Goal: Task Accomplishment & Management: Manage account settings

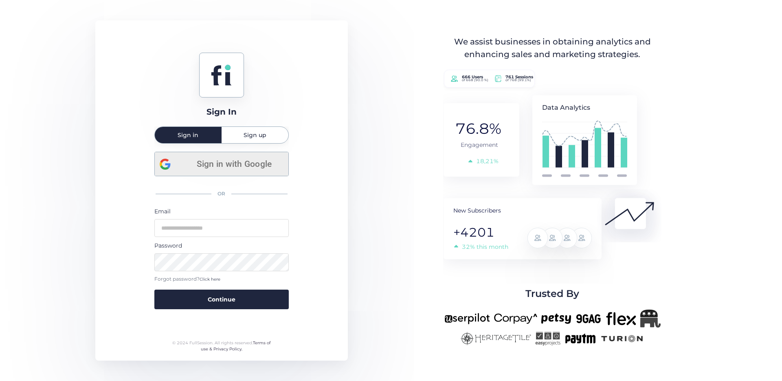
click at [231, 163] on span "Sign in with Google" at bounding box center [234, 163] width 98 height 13
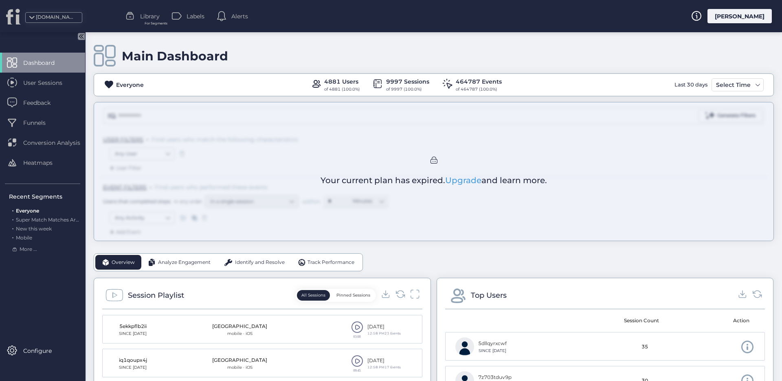
click at [432, 277] on div "Main Dashboard Everyone 4881 Users of 4881 (100.0%) 9997 Sessions of 9997 (100.…" at bounding box center [434, 206] width 697 height 348
click at [47, 86] on span "User Sessions" at bounding box center [48, 82] width 51 height 9
click at [39, 121] on span "Funnels" at bounding box center [40, 122] width 35 height 9
click at [354, 60] on div "Main Dashboard Everyone 4881 Users of 4881 (100.0%) 9997 Sessions of 9997 (100.…" at bounding box center [434, 206] width 697 height 348
click at [398, 51] on div "Main Dashboard Everyone 4881 Users of 4881 (100.0%) 9997 Sessions of 9997 (100.…" at bounding box center [434, 206] width 697 height 348
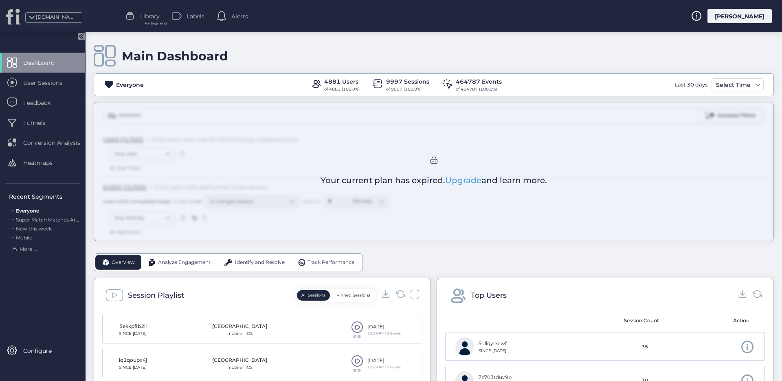
click at [48, 91] on div "User Sessions" at bounding box center [42, 83] width 85 height 20
click at [49, 86] on span "User Sessions" at bounding box center [48, 82] width 51 height 9
click at [53, 106] on span "Feedback" at bounding box center [43, 102] width 40 height 9
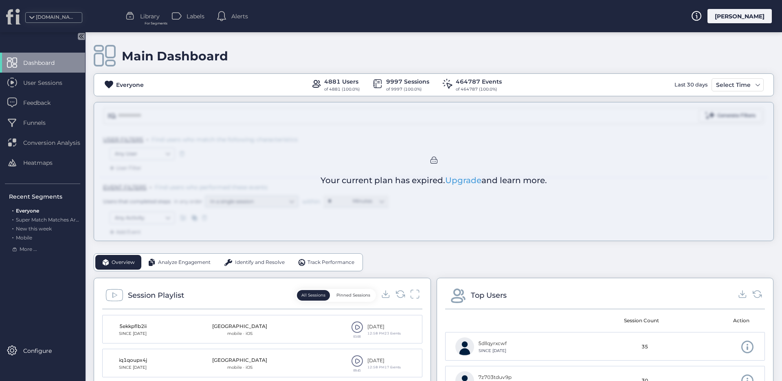
click at [40, 141] on span "Conversion Analysis" at bounding box center [57, 142] width 69 height 9
click at [47, 102] on span "Feedback" at bounding box center [43, 102] width 40 height 9
click at [47, 87] on div "User Sessions" at bounding box center [42, 83] width 85 height 20
click at [457, 258] on div "Main Dashboard Everyone 4881 Users of 4881 (100.0%) 9997 Sessions of 9997 (100.…" at bounding box center [434, 206] width 697 height 348
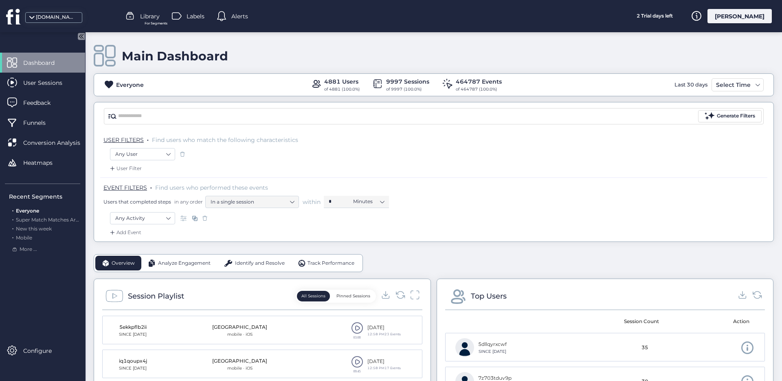
scroll to position [93, 0]
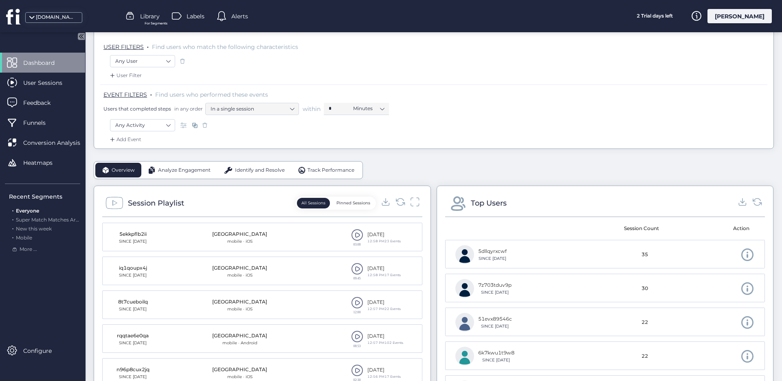
click at [353, 231] on span at bounding box center [357, 235] width 12 height 12
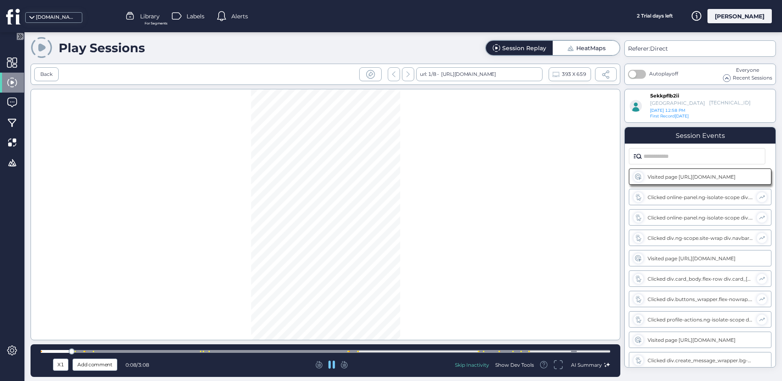
click at [403, 73] on div at bounding box center [408, 74] width 12 height 14
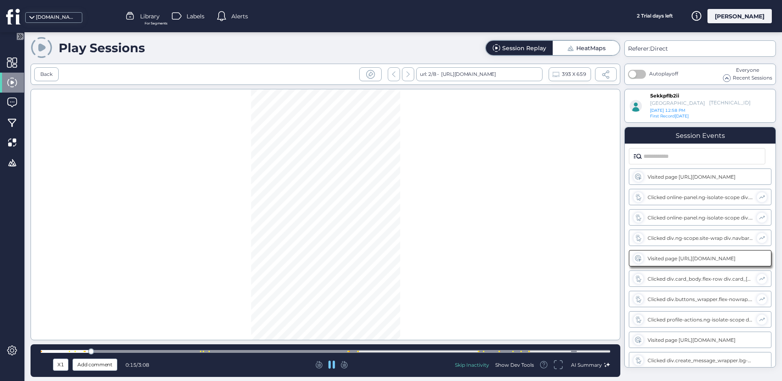
click at [409, 74] on div at bounding box center [408, 74] width 12 height 14
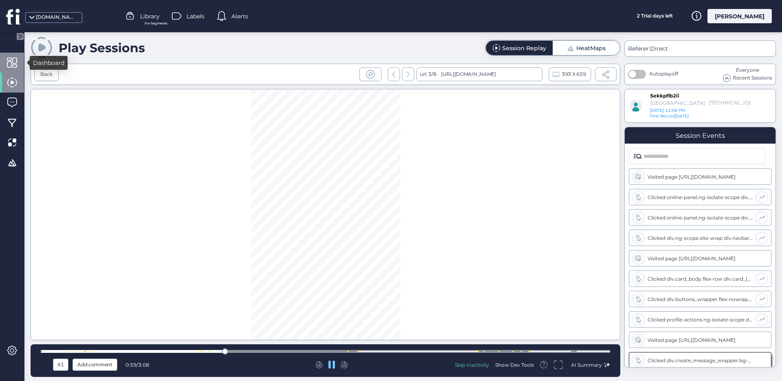
click at [13, 61] on span at bounding box center [12, 62] width 10 height 10
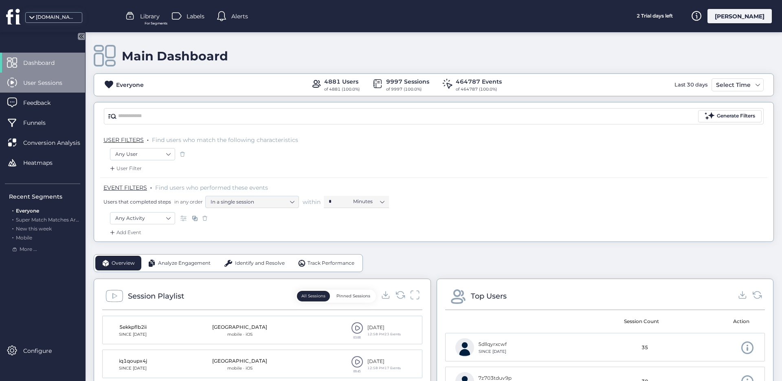
click at [62, 87] on span "User Sessions" at bounding box center [48, 82] width 51 height 9
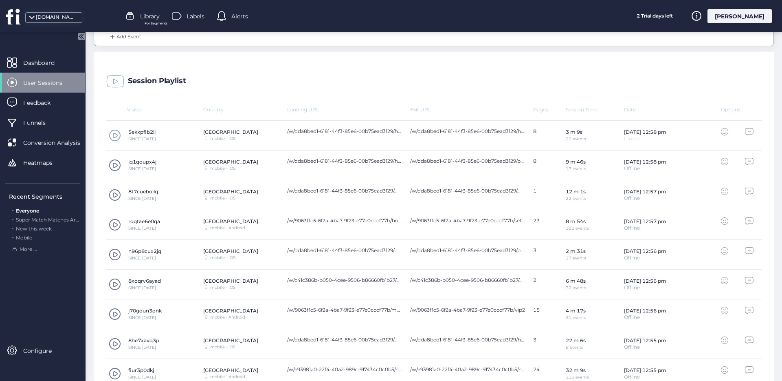
scroll to position [239, 0]
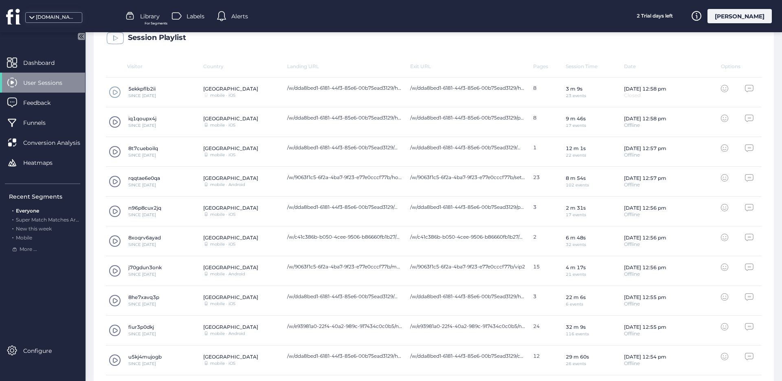
click at [112, 90] on span at bounding box center [115, 92] width 12 height 12
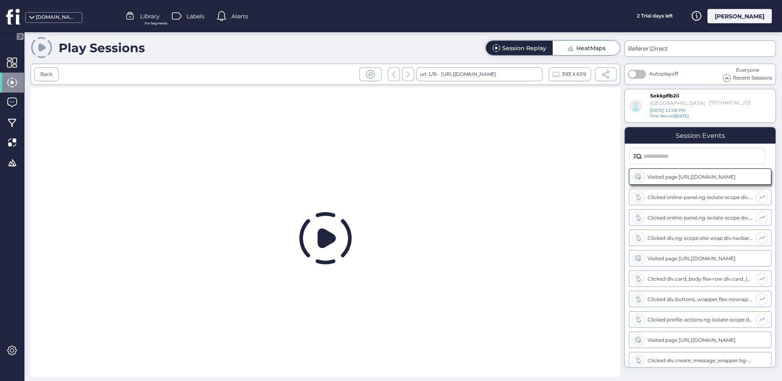
click at [726, 78] on span at bounding box center [727, 78] width 7 height 7
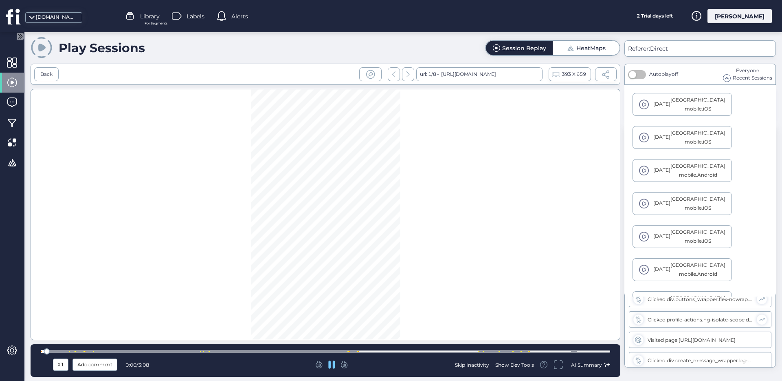
click at [649, 137] on span at bounding box center [644, 137] width 10 height 10
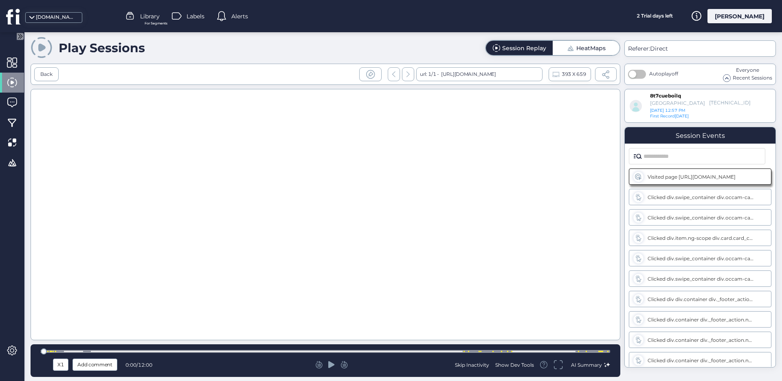
click at [728, 75] on span at bounding box center [727, 78] width 7 height 7
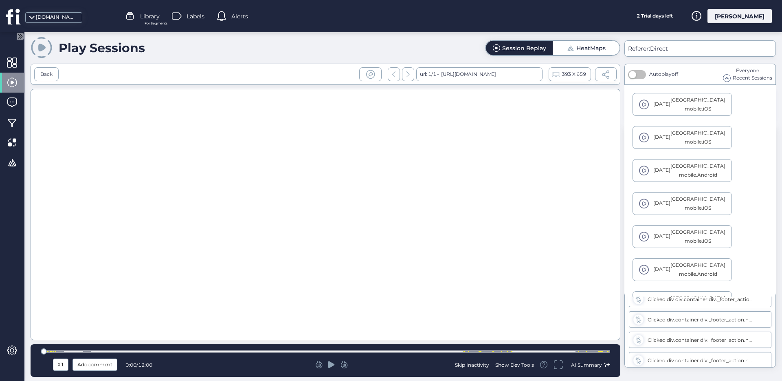
click at [727, 79] on span at bounding box center [727, 78] width 7 height 7
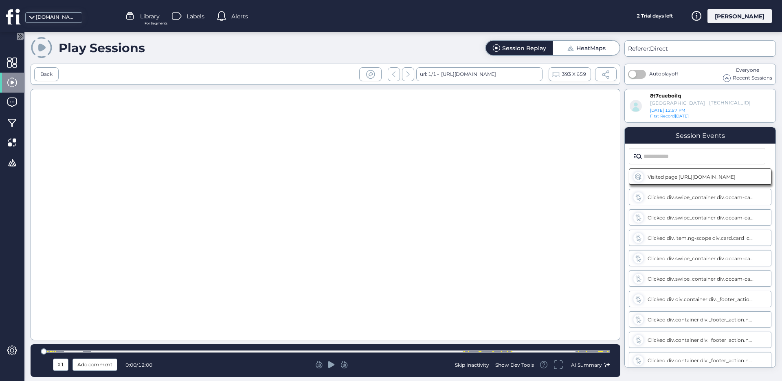
click at [319, 363] on icon at bounding box center [319, 364] width 7 height 7
click at [333, 364] on icon at bounding box center [331, 364] width 7 height 7
click at [734, 225] on div "Visited page https://app.theadulthub.com/w/dda8bed1-6181-44f3-85e6-00b75ead3129…" at bounding box center [700, 265] width 151 height 202
click at [734, 217] on div "Clicked div.swipe_container div.occam-carousel.ng-isolate-scope div.arrow-butto…" at bounding box center [701, 217] width 106 height 6
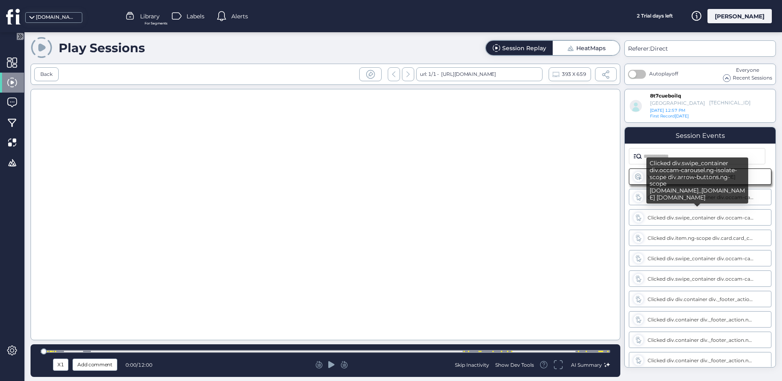
click at [728, 210] on div "Clicked div.swipe_container div.occam-carousel.ng-isolate-scope div.arrow-butto…" at bounding box center [700, 217] width 143 height 16
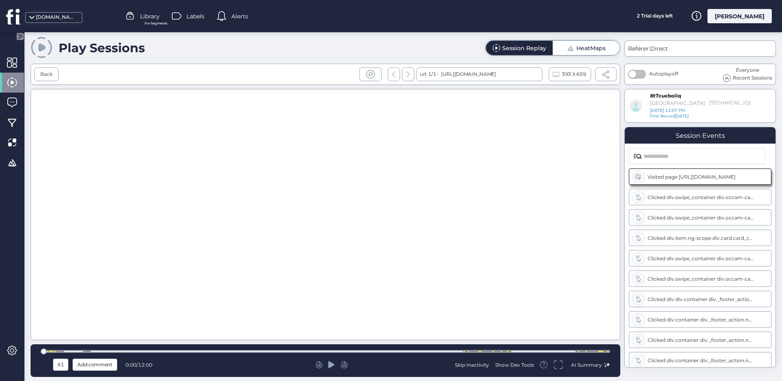
click at [330, 365] on icon at bounding box center [331, 364] width 7 height 7
click at [331, 365] on icon at bounding box center [331, 364] width 7 height 7
click at [334, 364] on icon at bounding box center [331, 364] width 7 height 7
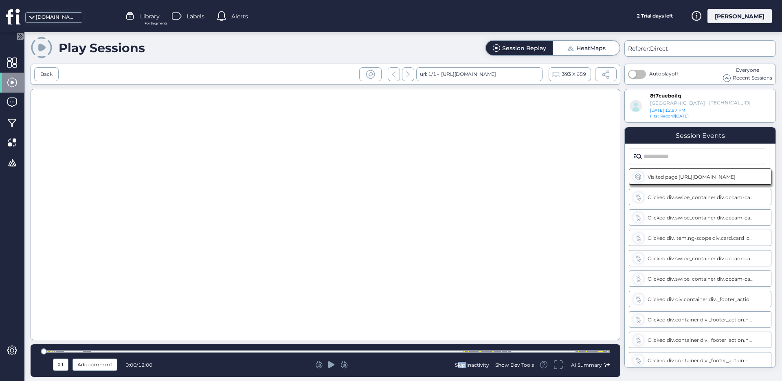
click at [335, 364] on div at bounding box center [332, 364] width 186 height 8
click at [336, 364] on div at bounding box center [332, 364] width 186 height 8
click at [333, 365] on icon at bounding box center [331, 364] width 7 height 8
click at [331, 367] on icon at bounding box center [331, 364] width 7 height 8
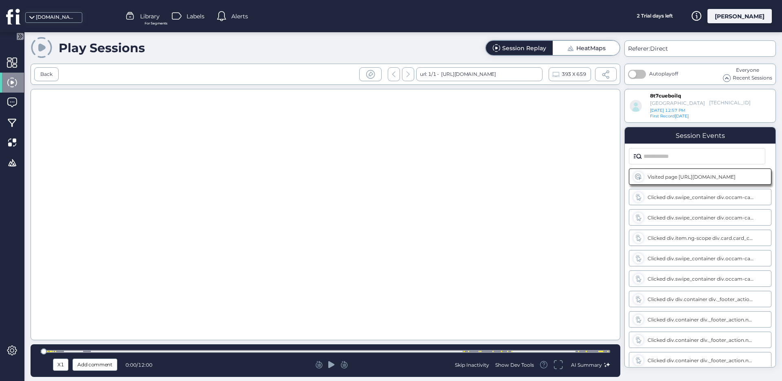
click at [331, 367] on icon at bounding box center [331, 364] width 7 height 8
click at [747, 76] on span "Recent Sessions" at bounding box center [753, 78] width 40 height 8
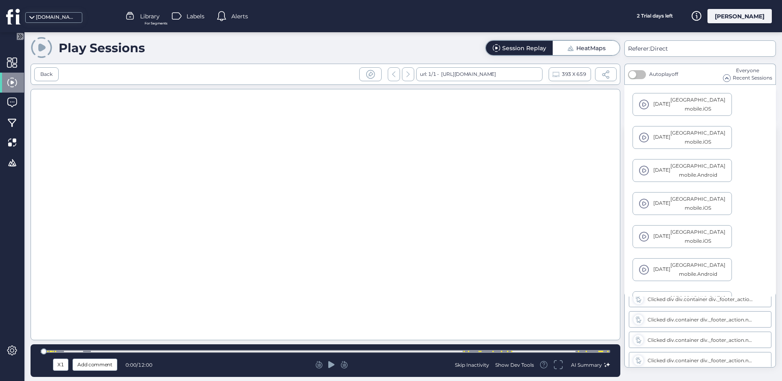
click at [706, 202] on div "United States" at bounding box center [698, 198] width 55 height 9
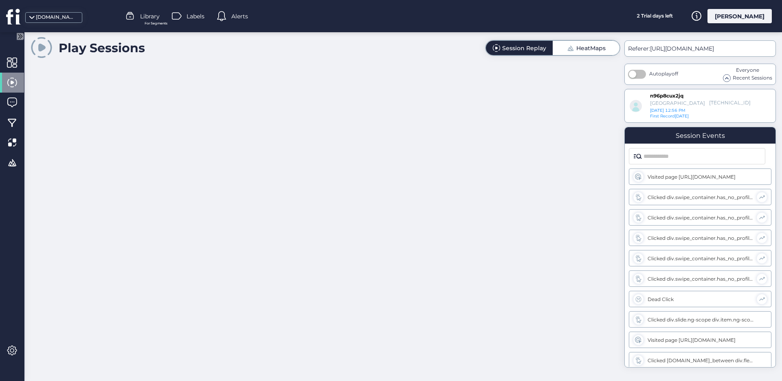
click at [592, 48] on div "HeatMaps" at bounding box center [591, 48] width 29 height 6
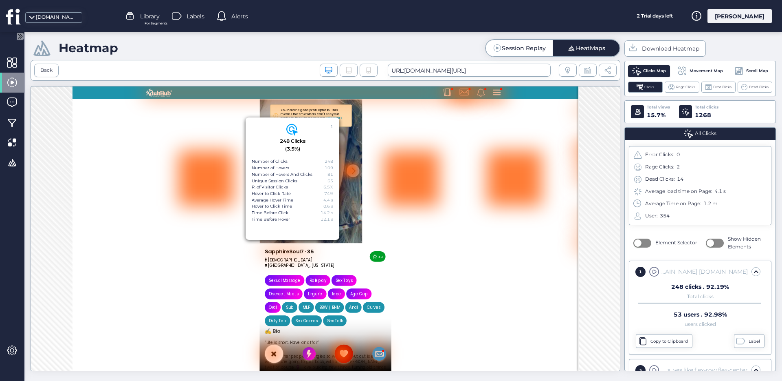
click at [522, 46] on div "Session Replay" at bounding box center [524, 48] width 44 height 6
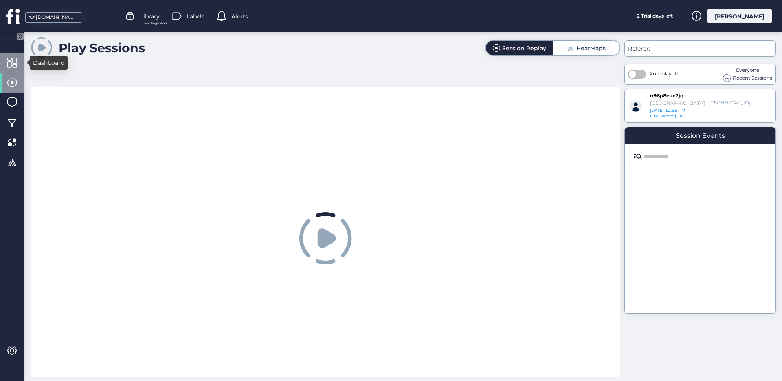
click at [7, 61] on span at bounding box center [12, 62] width 10 height 10
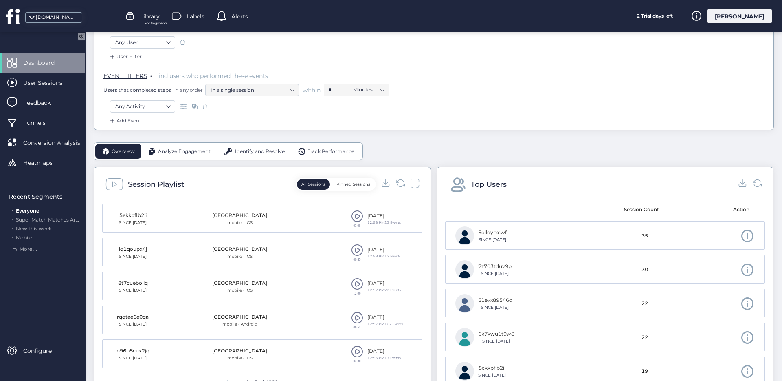
scroll to position [19, 0]
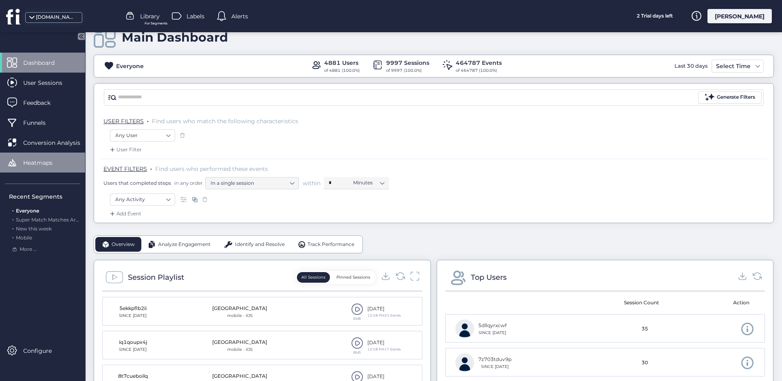
click at [47, 161] on span "Heatmaps" at bounding box center [44, 162] width 42 height 9
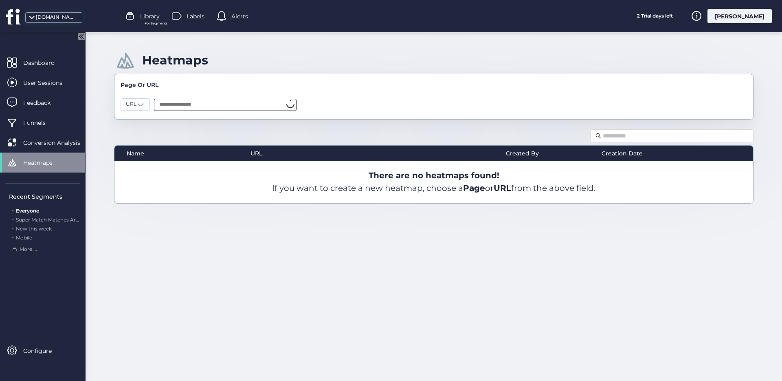
click at [191, 103] on input "text" at bounding box center [225, 105] width 143 height 12
paste input "**********"
type input "**********"
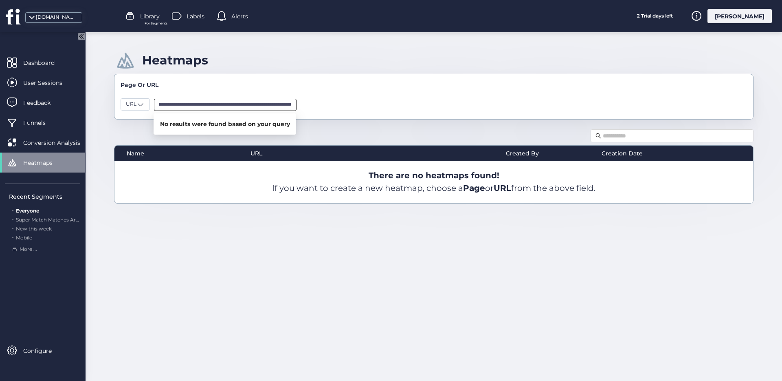
click at [276, 101] on input "**********" at bounding box center [225, 105] width 143 height 12
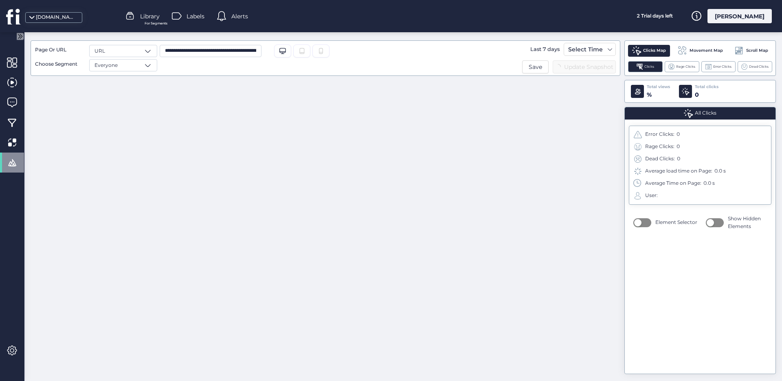
click at [145, 101] on div "**********" at bounding box center [326, 206] width 590 height 333
click at [141, 49] on div "URL" at bounding box center [123, 51] width 68 height 12
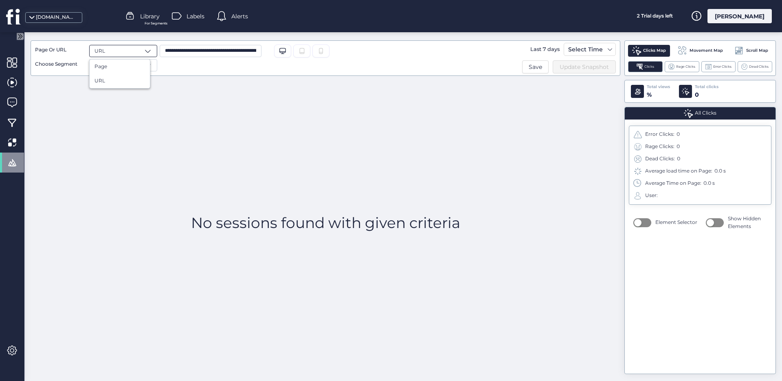
click at [224, 76] on div "No sessions found with given criteria" at bounding box center [326, 222] width 590 height 293
click at [144, 55] on div "URL" at bounding box center [123, 51] width 68 height 12
click at [226, 52] on input "**********" at bounding box center [211, 51] width 102 height 12
drag, startPoint x: 166, startPoint y: 51, endPoint x: 232, endPoint y: 53, distance: 66.0
click at [232, 53] on input "**********" at bounding box center [211, 51] width 102 height 12
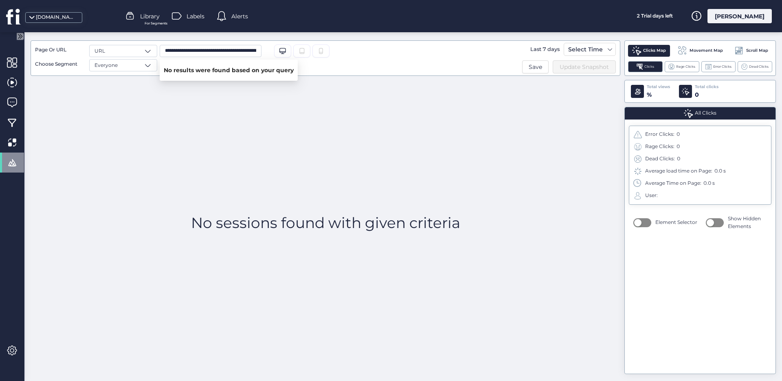
click at [228, 55] on input "**********" at bounding box center [211, 51] width 102 height 12
drag, startPoint x: 244, startPoint y: 50, endPoint x: 250, endPoint y: 52, distance: 5.5
click at [316, 53] on div "**********" at bounding box center [246, 51] width 172 height 12
click at [237, 47] on input "**********" at bounding box center [211, 51] width 102 height 12
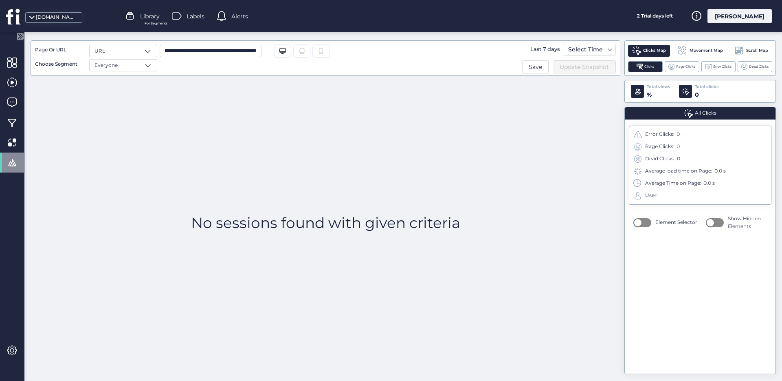
drag, startPoint x: 240, startPoint y: 51, endPoint x: 180, endPoint y: 50, distance: 59.5
click at [180, 50] on input "**********" at bounding box center [211, 51] width 102 height 12
click at [235, 53] on input "**********" at bounding box center [211, 51] width 102 height 12
drag, startPoint x: 240, startPoint y: 48, endPoint x: 111, endPoint y: 48, distance: 128.3
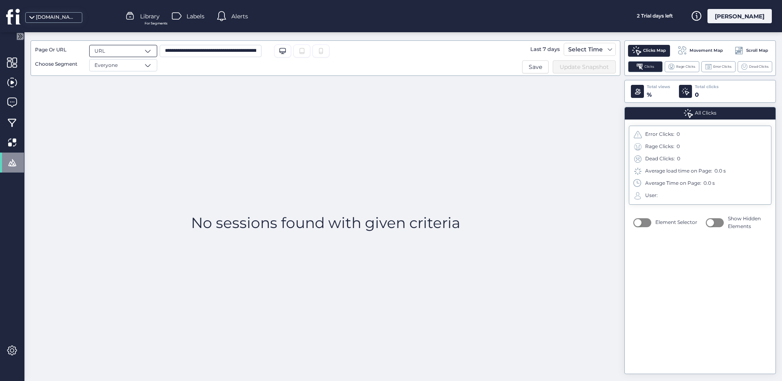
click at [111, 48] on div "**********" at bounding box center [224, 58] width 378 height 26
click at [141, 66] on div "Everyone" at bounding box center [123, 65] width 68 height 12
click at [168, 69] on div "**********" at bounding box center [284, 58] width 255 height 26
click at [147, 49] on span at bounding box center [148, 51] width 8 height 8
click at [140, 63] on div "Page" at bounding box center [120, 67] width 51 height 8
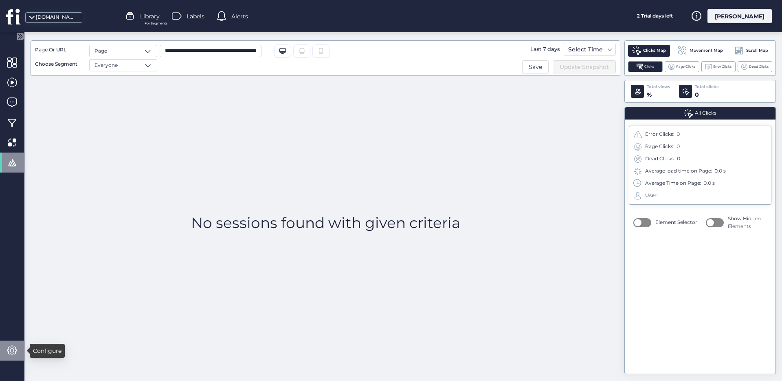
click at [20, 351] on div at bounding box center [12, 350] width 24 height 20
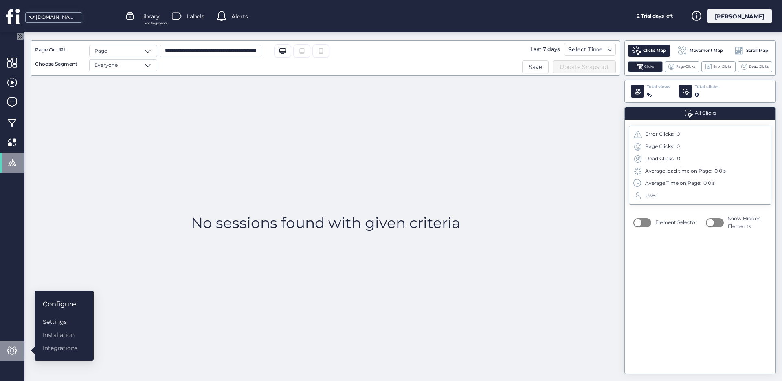
click at [69, 319] on div "Settings" at bounding box center [60, 321] width 35 height 9
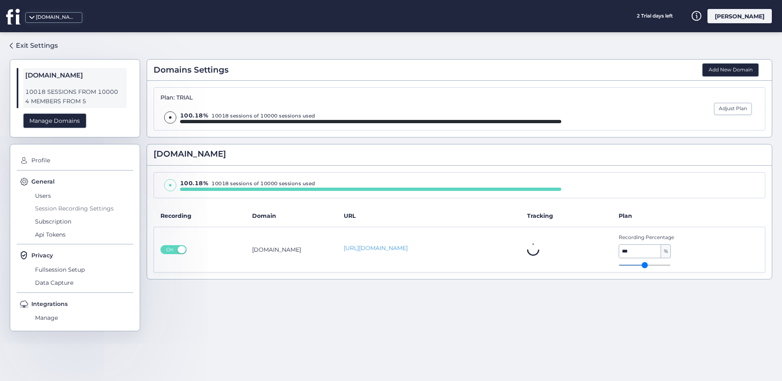
click at [78, 208] on span "Session Recording Settings" at bounding box center [83, 208] width 100 height 13
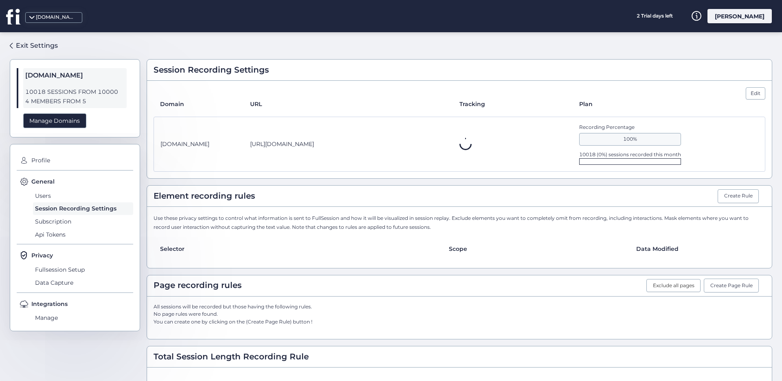
type input "*"
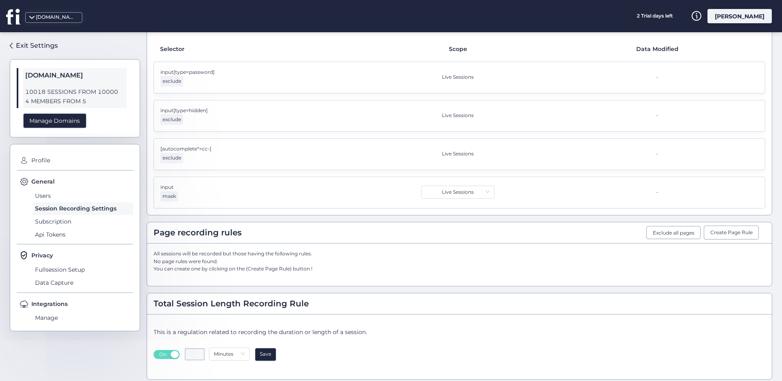
scroll to position [205, 0]
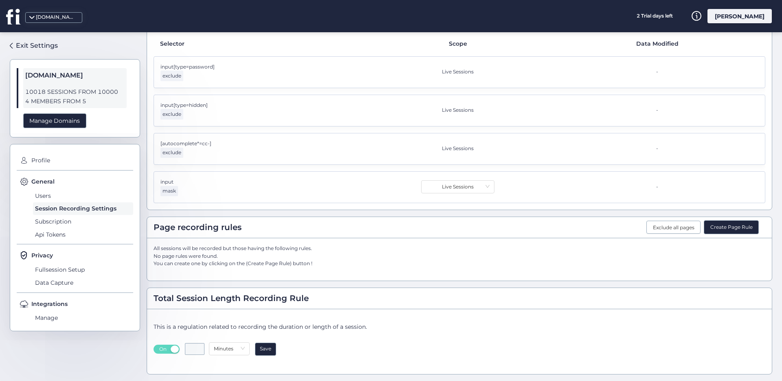
click at [732, 227] on button "Create Page Rule" at bounding box center [731, 227] width 55 height 14
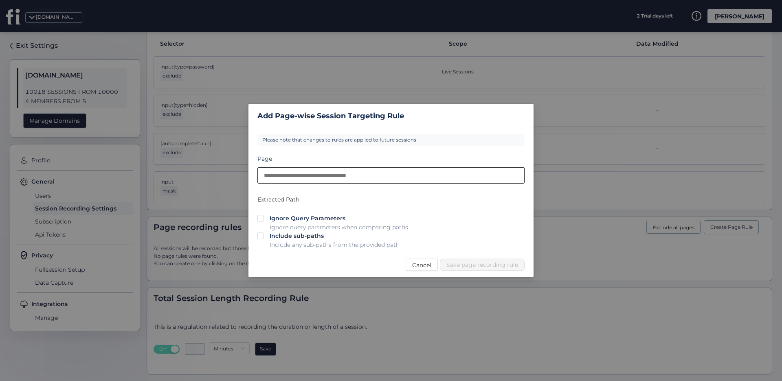
paste input "**********"
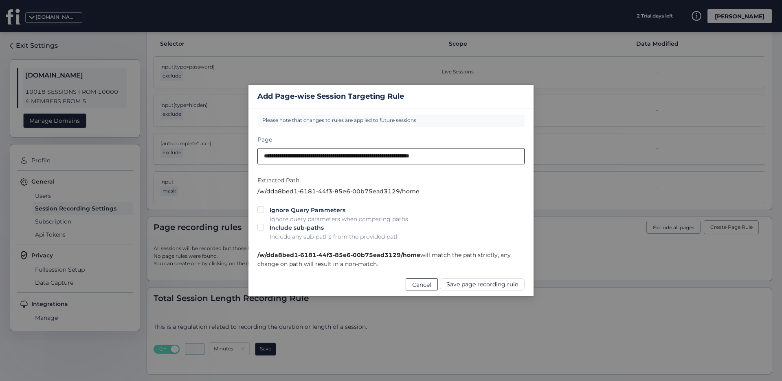
type input "**********"
click at [415, 285] on span "Cancel" at bounding box center [421, 284] width 19 height 9
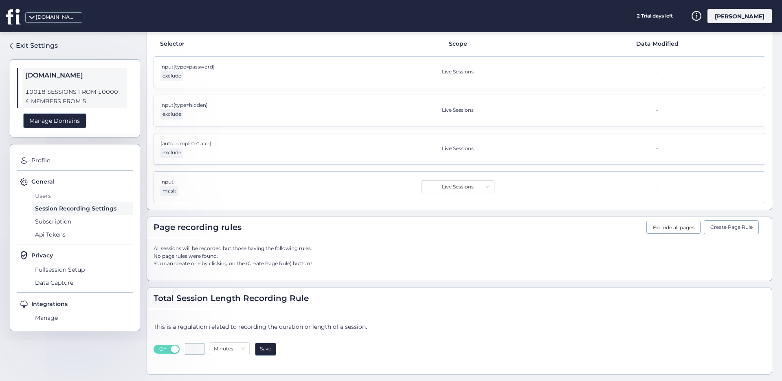
click at [55, 196] on span "Users" at bounding box center [83, 195] width 100 height 13
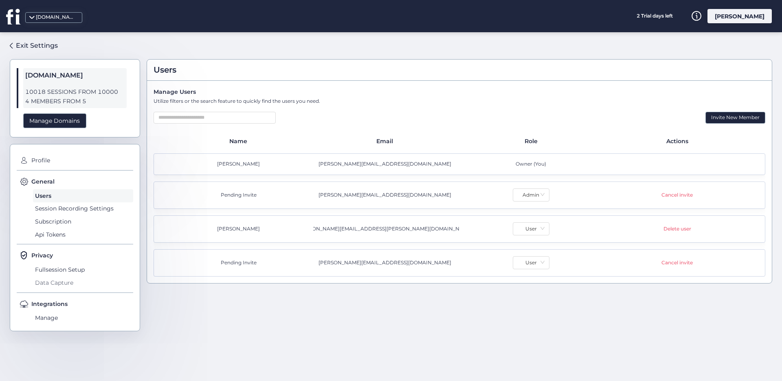
click at [61, 284] on span "Data Capture" at bounding box center [83, 282] width 100 height 13
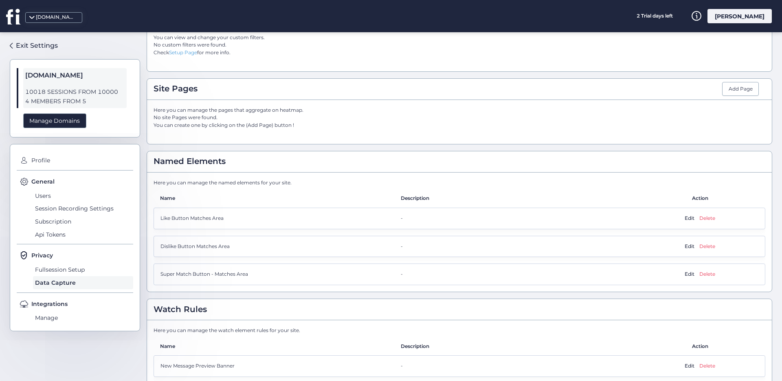
scroll to position [176, 0]
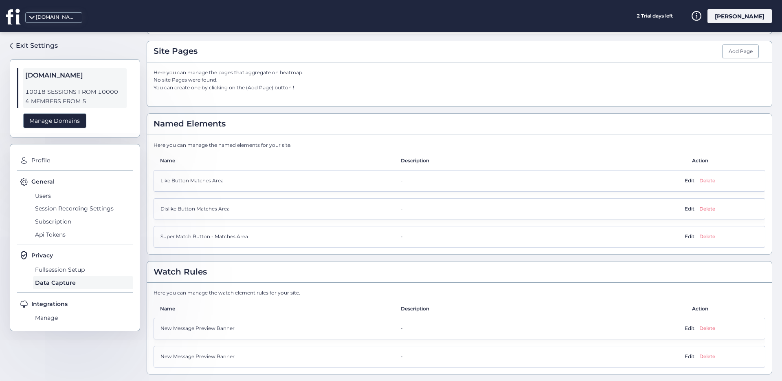
drag, startPoint x: 250, startPoint y: 73, endPoint x: 340, endPoint y: 73, distance: 90.4
click at [340, 73] on div "Here you can manage the pages that aggregate on heatmap. No site Pages were fou…" at bounding box center [460, 80] width 612 height 23
click at [748, 49] on div "Add Page" at bounding box center [740, 51] width 37 height 14
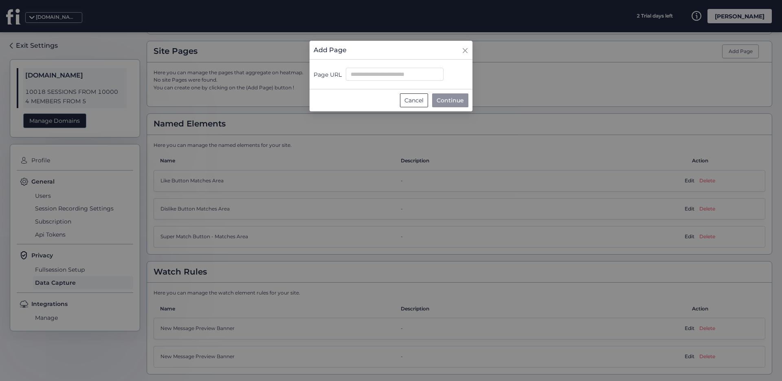
click at [400, 66] on form "Page URL" at bounding box center [391, 74] width 163 height 30
click at [401, 80] on input "Page URL" at bounding box center [395, 74] width 98 height 13
paste input "**********"
type input "**********"
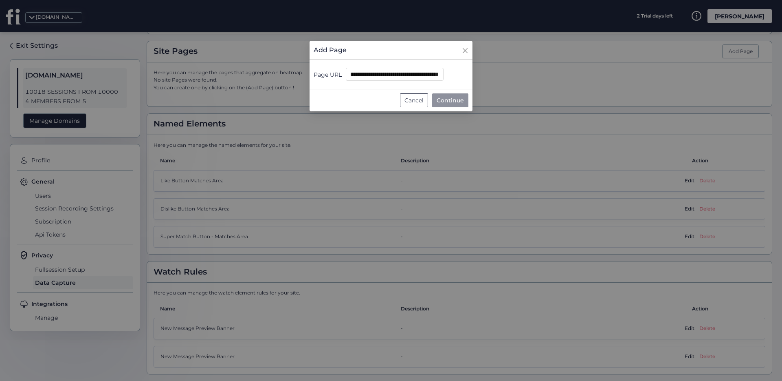
click at [447, 98] on span "Continue" at bounding box center [450, 100] width 27 height 9
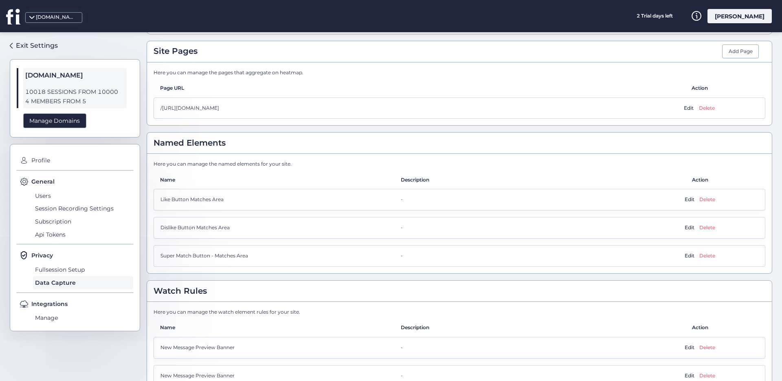
drag, startPoint x: 372, startPoint y: 107, endPoint x: 176, endPoint y: 111, distance: 196.8
click at [176, 111] on div "/https://app.theadulthub.com/w/dda8bed1-6181-44f3-85e6-00b75ead3129/home" at bounding box center [397, 108] width 473 height 8
click at [685, 107] on span "Edit" at bounding box center [689, 108] width 10 height 8
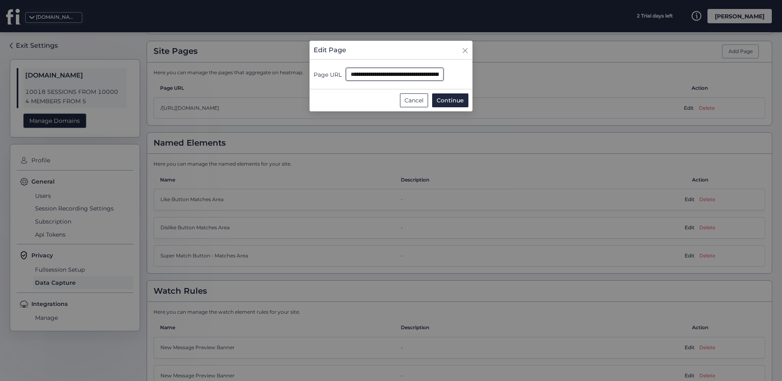
click at [427, 75] on input "**********" at bounding box center [395, 74] width 98 height 13
drag, startPoint x: 350, startPoint y: 76, endPoint x: 419, endPoint y: 73, distance: 69.7
click at [419, 73] on input "**********" at bounding box center [395, 74] width 98 height 13
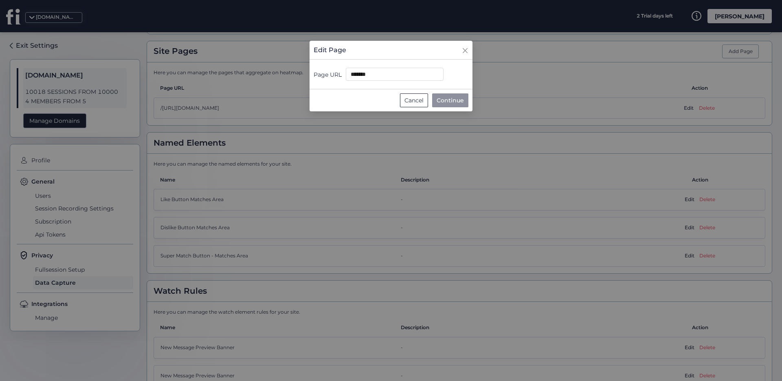
click at [463, 102] on span "Continue" at bounding box center [450, 100] width 27 height 9
type input "**********"
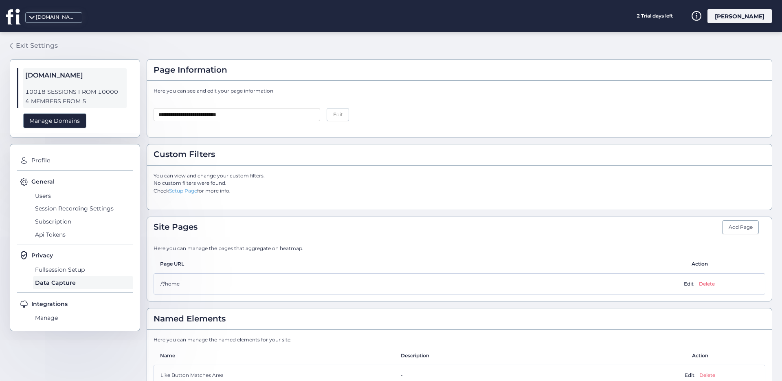
click at [29, 45] on div "Exit Settings" at bounding box center [37, 45] width 42 height 10
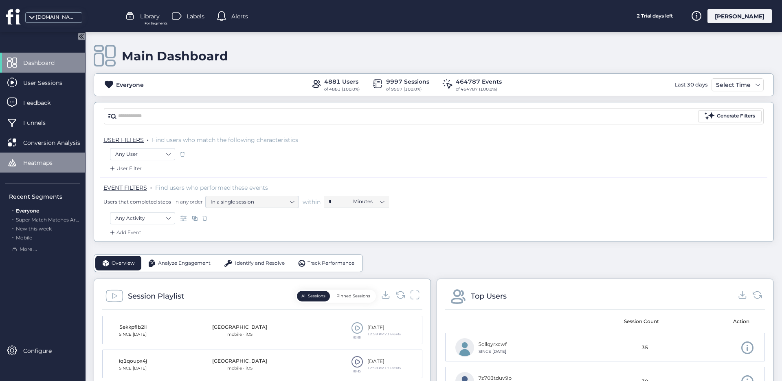
click at [39, 159] on span "Heatmaps" at bounding box center [44, 162] width 42 height 9
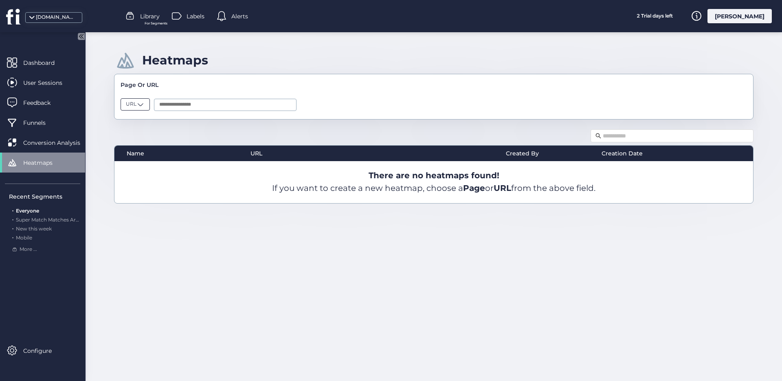
click at [146, 108] on div "URL" at bounding box center [135, 104] width 29 height 12
click at [145, 121] on div "Page" at bounding box center [151, 120] width 51 height 8
click at [193, 101] on input "text" at bounding box center [227, 105] width 143 height 12
click at [227, 122] on li "/*/home" at bounding box center [227, 119] width 143 height 13
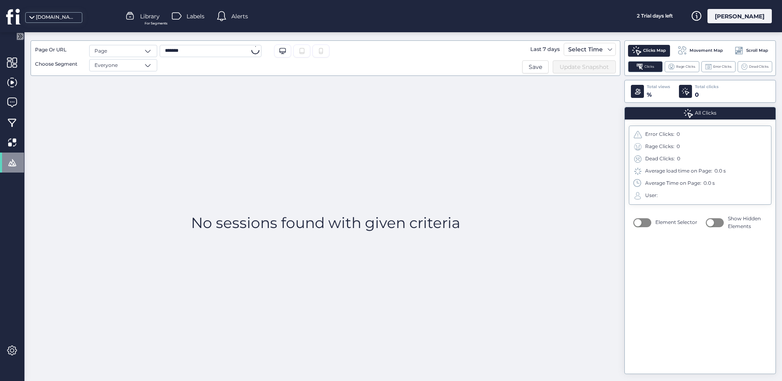
click at [197, 52] on input "*******" at bounding box center [211, 51] width 102 height 12
click at [268, 138] on div "No sessions found with given criteria" at bounding box center [326, 222] width 590 height 293
click at [267, 111] on div "No sessions found with given criteria" at bounding box center [326, 222] width 590 height 293
click at [10, 143] on span at bounding box center [12, 142] width 10 height 10
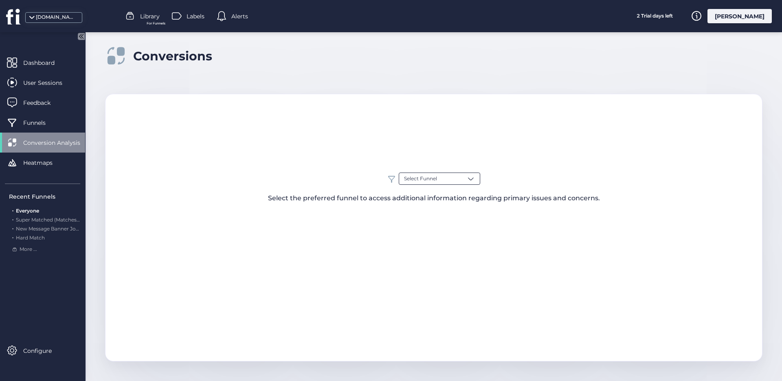
click at [467, 178] on span at bounding box center [471, 178] width 8 height 8
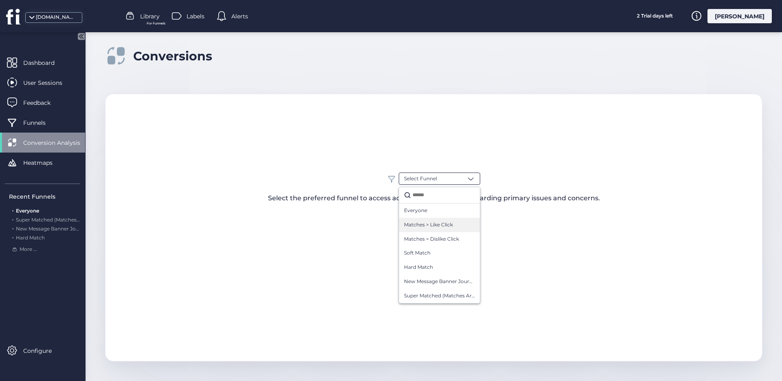
click at [441, 225] on span "Matches > Like Click" at bounding box center [428, 225] width 49 height 8
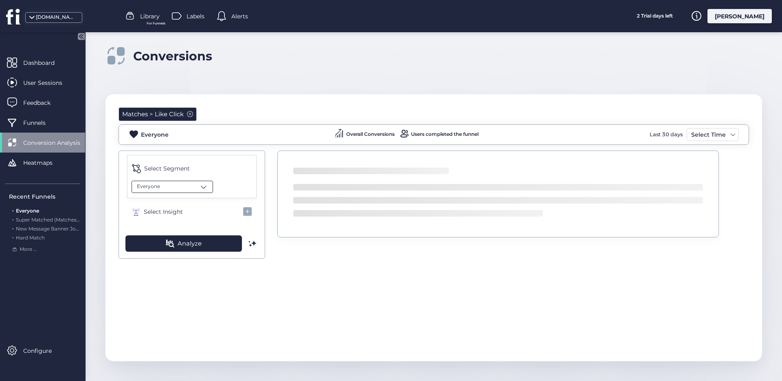
click at [183, 187] on div "Everyone" at bounding box center [172, 186] width 81 height 12
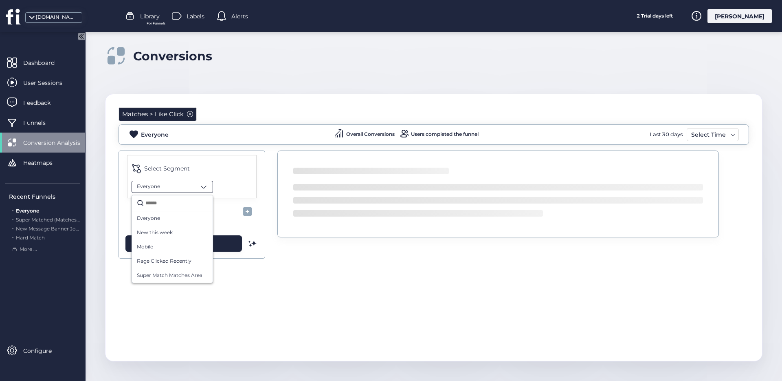
drag, startPoint x: 243, startPoint y: 185, endPoint x: 237, endPoint y: 187, distance: 6.3
click at [243, 185] on div "Everyone Everyone New this week Mobile Rage Clicked Recently Super Match Matche…" at bounding box center [192, 186] width 129 height 12
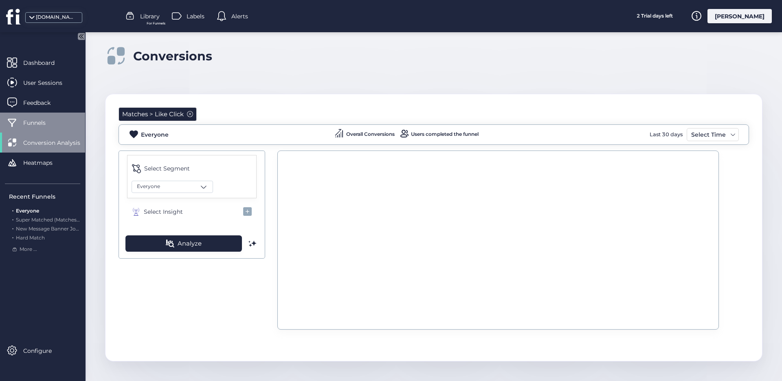
click at [59, 120] on div "Funnels" at bounding box center [42, 122] width 85 height 20
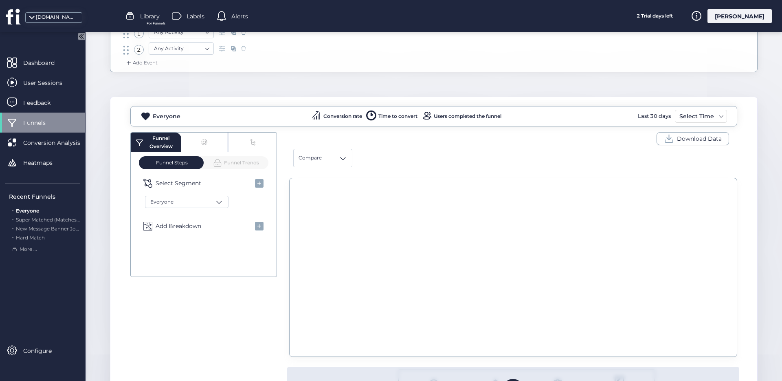
scroll to position [97, 0]
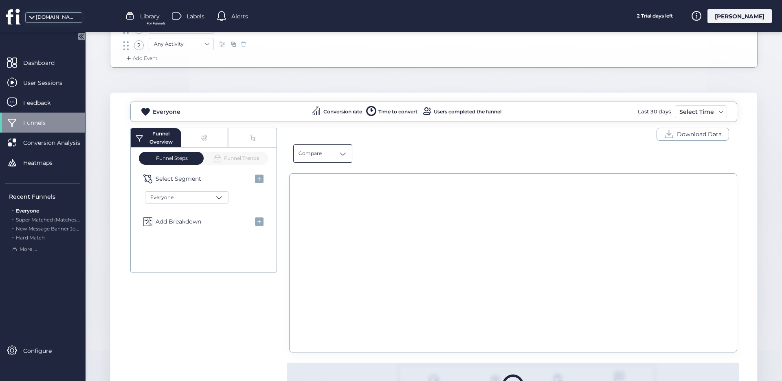
click at [339, 156] on span at bounding box center [343, 154] width 8 height 8
click at [355, 154] on div "Compare Time Period Previous day Previous week Previous month Previous quarter …" at bounding box center [513, 157] width 448 height 33
click at [220, 195] on span at bounding box center [219, 197] width 8 height 8
click at [238, 203] on div "Everyone Everyone New this week Mobile Rage Clicked Recently Super Match Matche…" at bounding box center [204, 197] width 130 height 12
click at [186, 221] on span "Add Breakdown" at bounding box center [179, 221] width 46 height 9
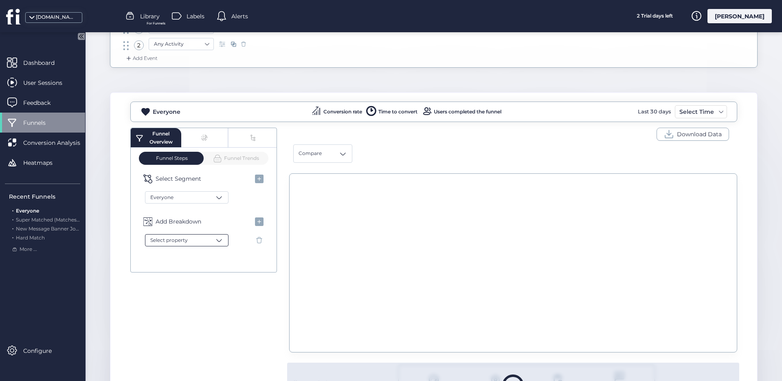
click at [224, 240] on div "Select property" at bounding box center [187, 240] width 84 height 12
click at [211, 239] on div "Select property" at bounding box center [187, 240] width 84 height 12
click at [250, 201] on div "Everyone" at bounding box center [204, 197] width 130 height 12
click at [214, 194] on div "Everyone" at bounding box center [187, 197] width 84 height 12
click at [445, 119] on div "Everyone Conversion rate Time to convert Users completed the funnel Last 30 day…" at bounding box center [433, 111] width 607 height 20
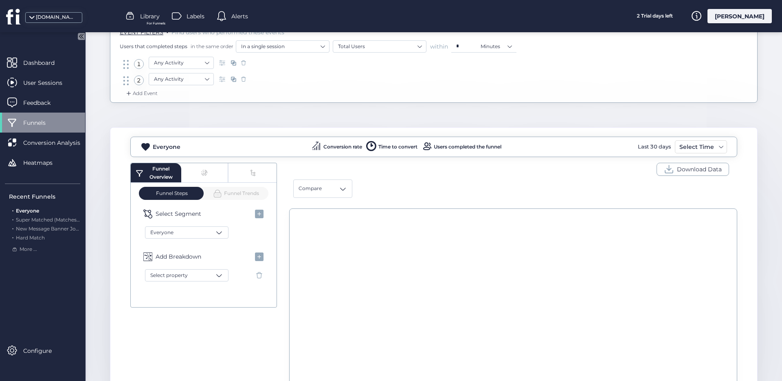
scroll to position [59, 0]
